Goal: Entertainment & Leisure: Consume media (video, audio)

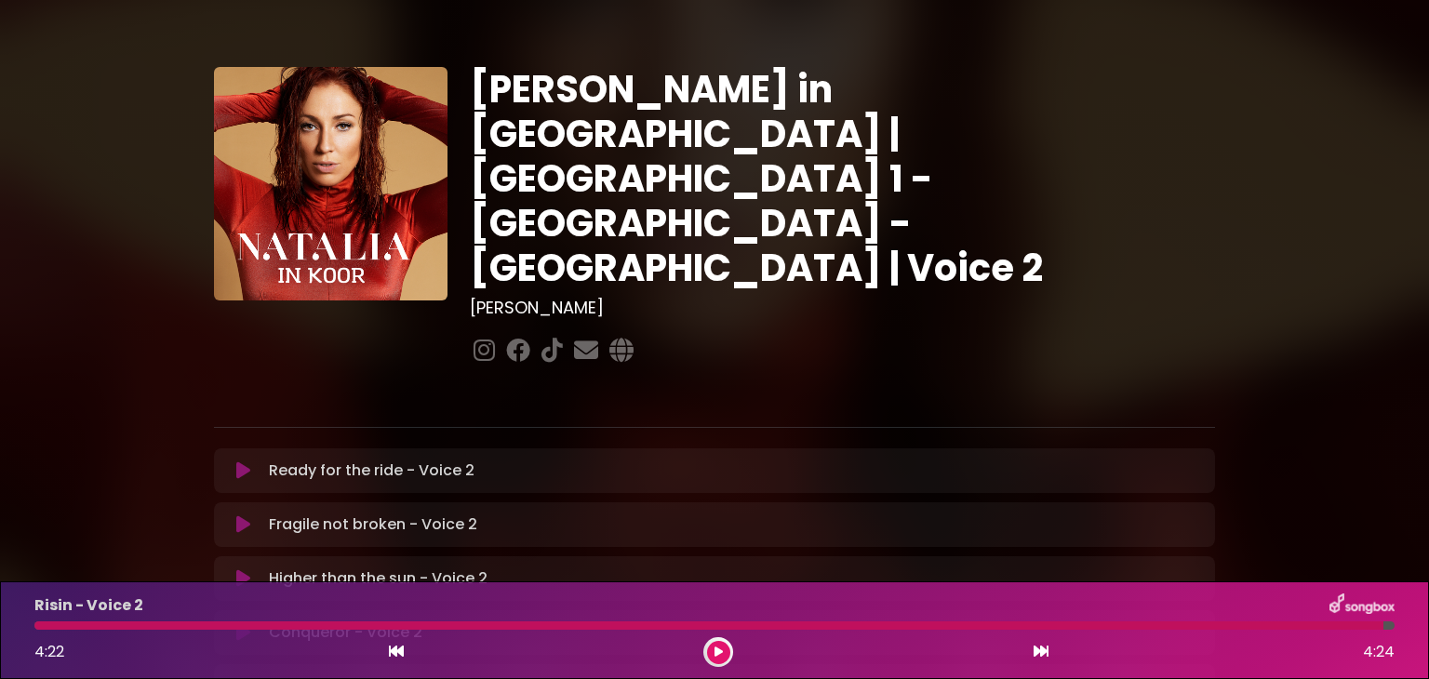
scroll to position [294, 0]
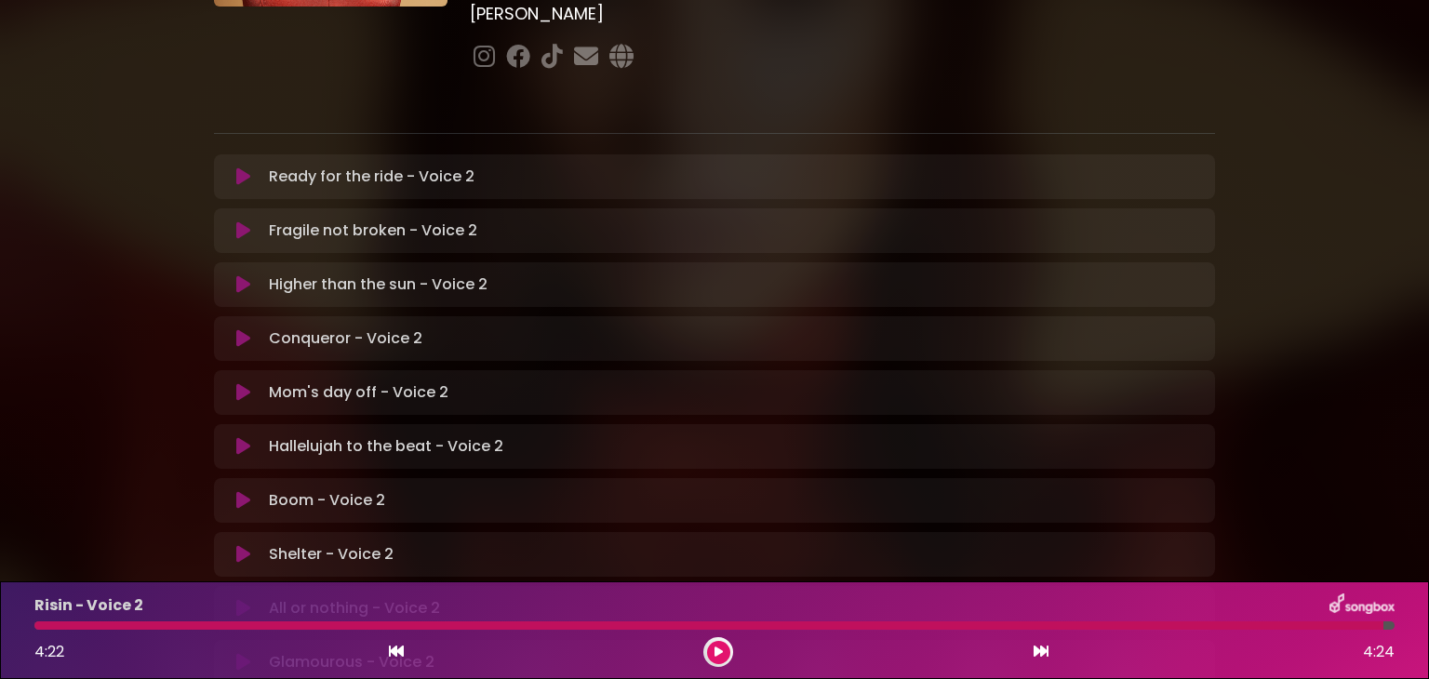
click at [39, 625] on div at bounding box center [708, 626] width 1349 height 8
click at [724, 656] on button at bounding box center [718, 652] width 23 height 23
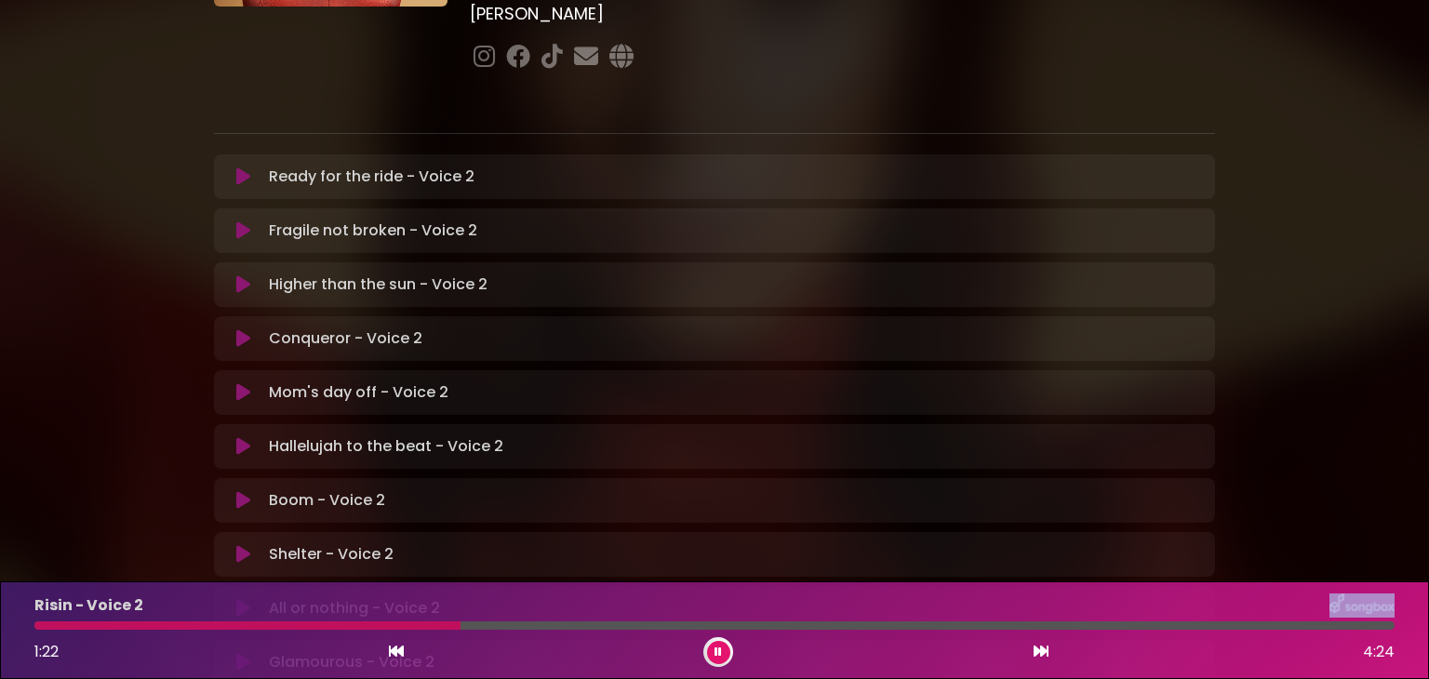
drag, startPoint x: 314, startPoint y: 630, endPoint x: 318, endPoint y: 619, distance: 11.8
click at [318, 619] on div "Risin - Voice 2 1:22 4:24" at bounding box center [714, 631] width 1383 height 74
click at [318, 639] on div "1:23 4:24" at bounding box center [714, 652] width 1383 height 30
drag, startPoint x: 318, startPoint y: 629, endPoint x: 324, endPoint y: 601, distance: 28.5
click at [324, 601] on div "Risin - Voice 2 1:25 4:24" at bounding box center [714, 631] width 1383 height 74
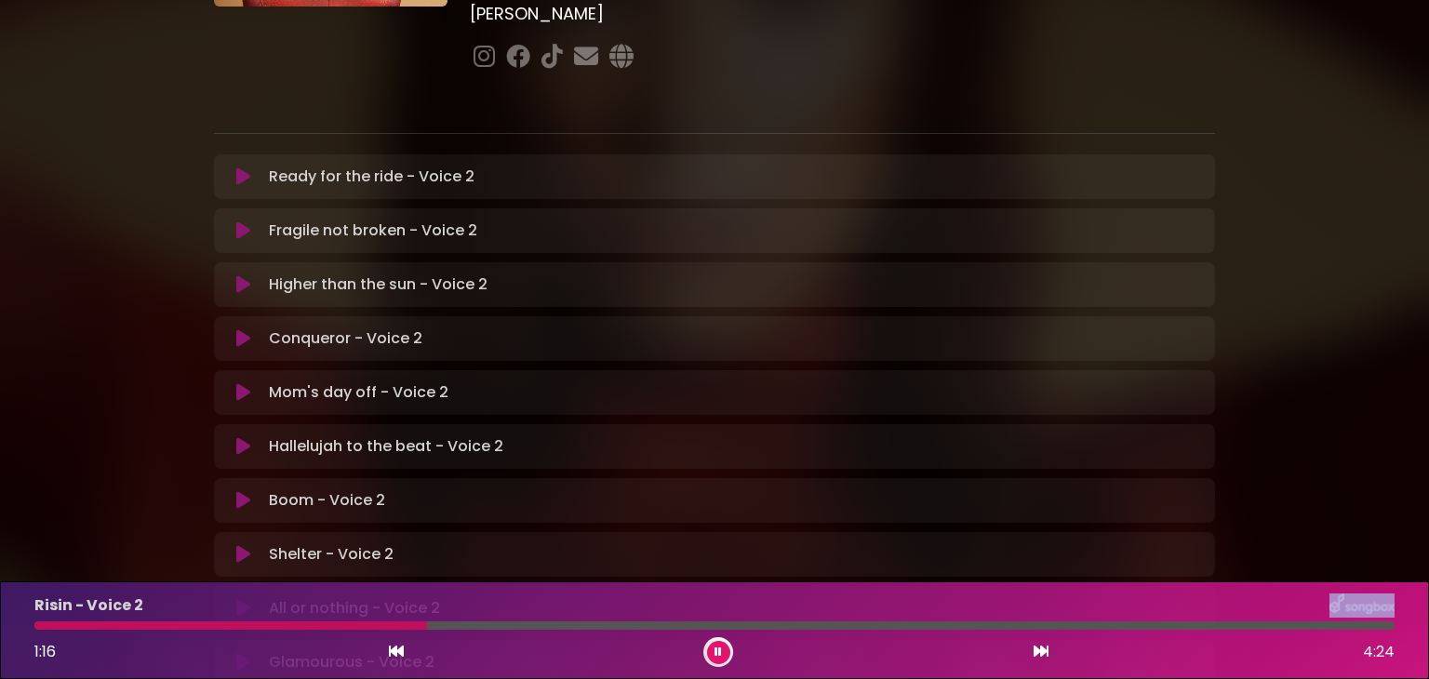
click at [325, 606] on div "Risin - Voice 2" at bounding box center [714, 606] width 1383 height 24
click at [331, 624] on div at bounding box center [234, 626] width 400 height 8
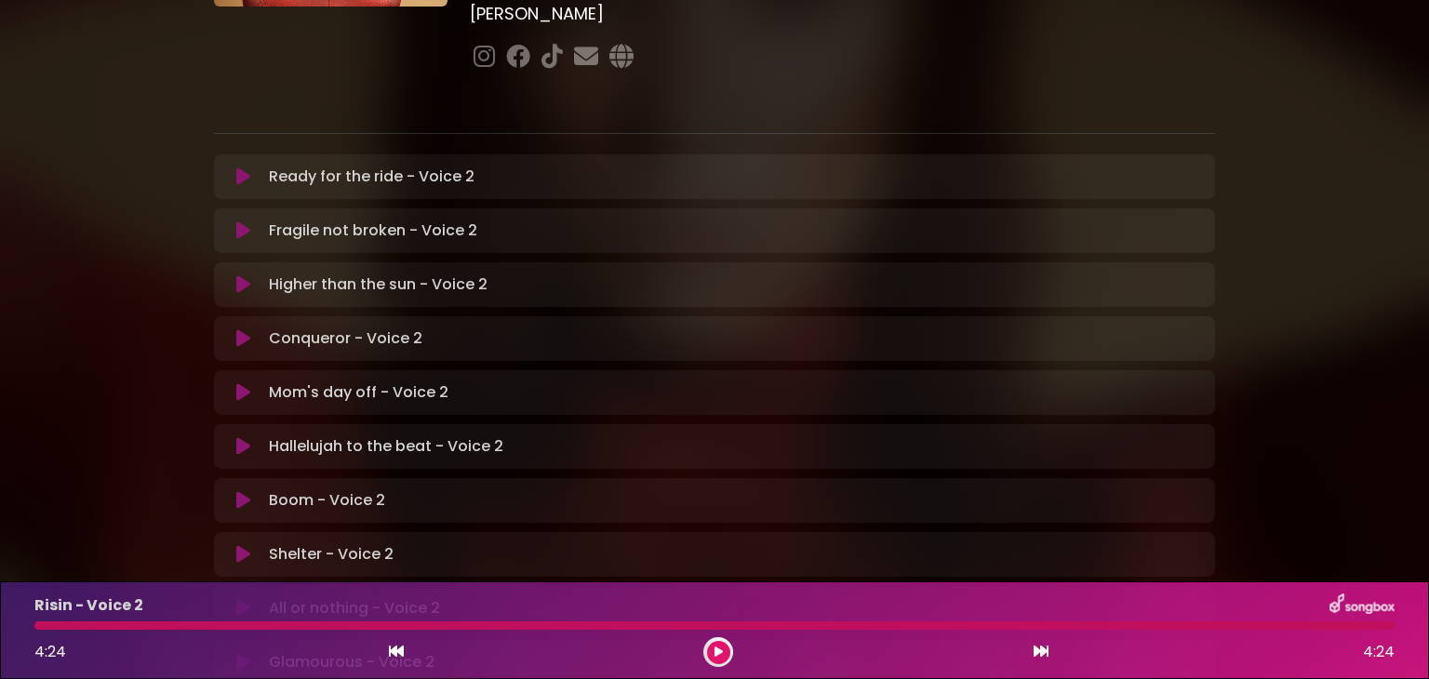
click at [37, 625] on div at bounding box center [714, 626] width 1360 height 8
click at [710, 649] on button at bounding box center [718, 652] width 23 height 23
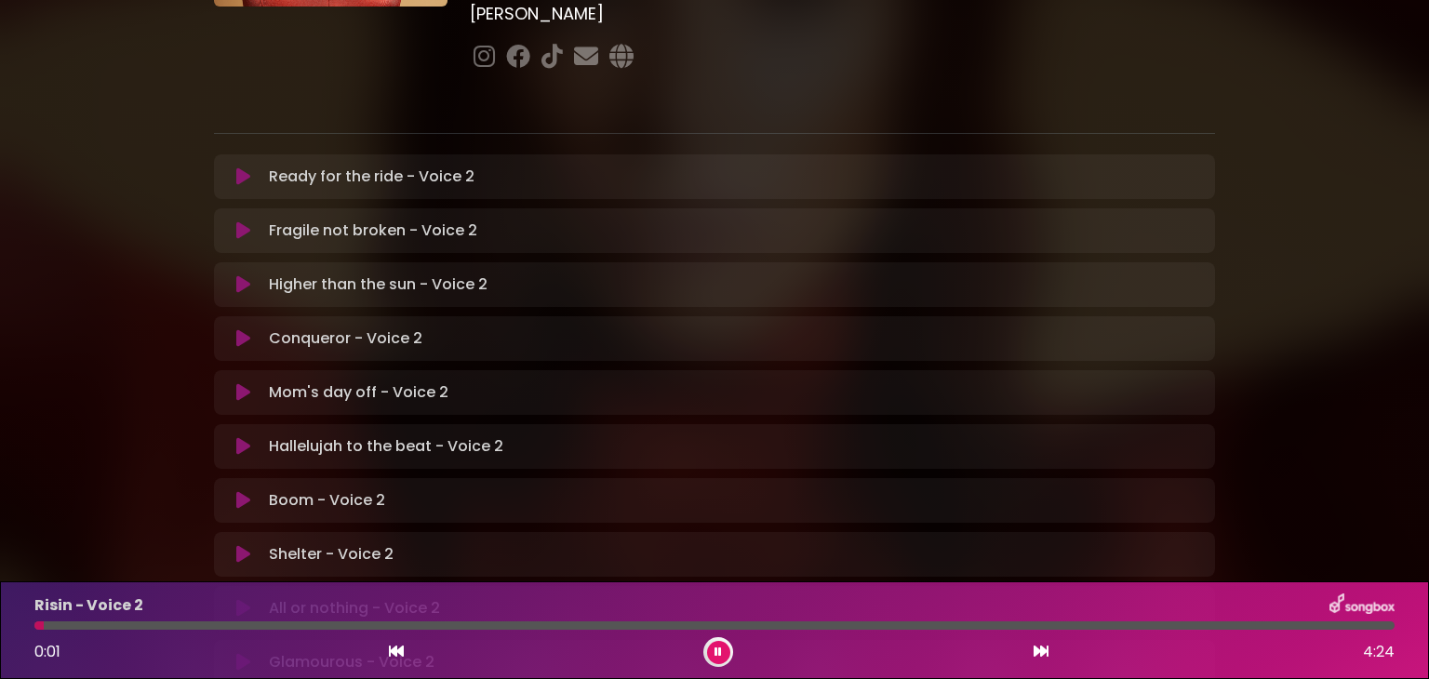
click at [710, 649] on button at bounding box center [718, 652] width 23 height 23
